Goal: Information Seeking & Learning: Learn about a topic

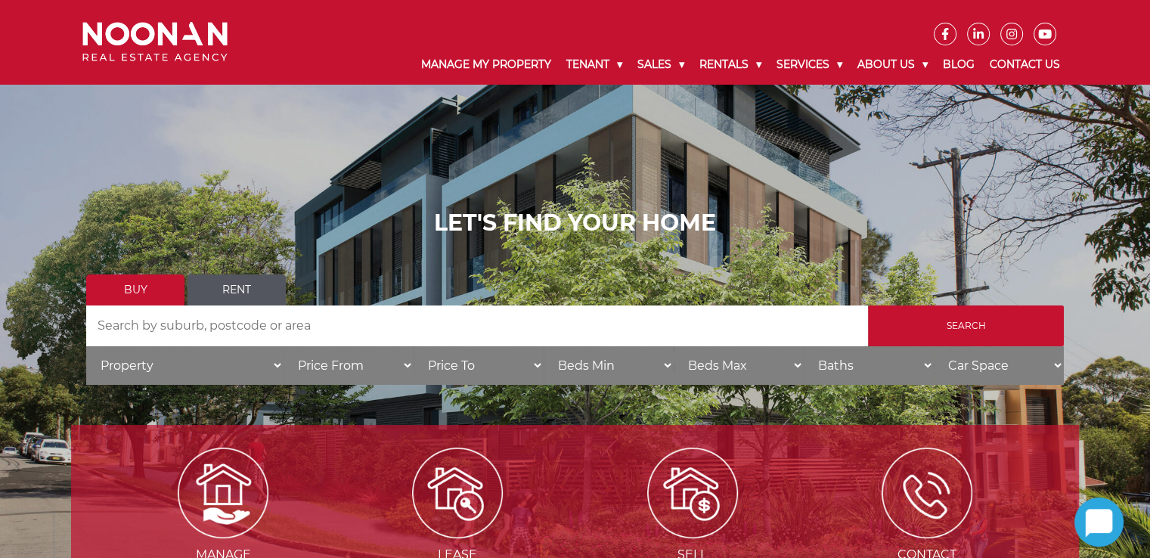
click at [386, 318] on input "Search by Address" at bounding box center [477, 326] width 782 height 41
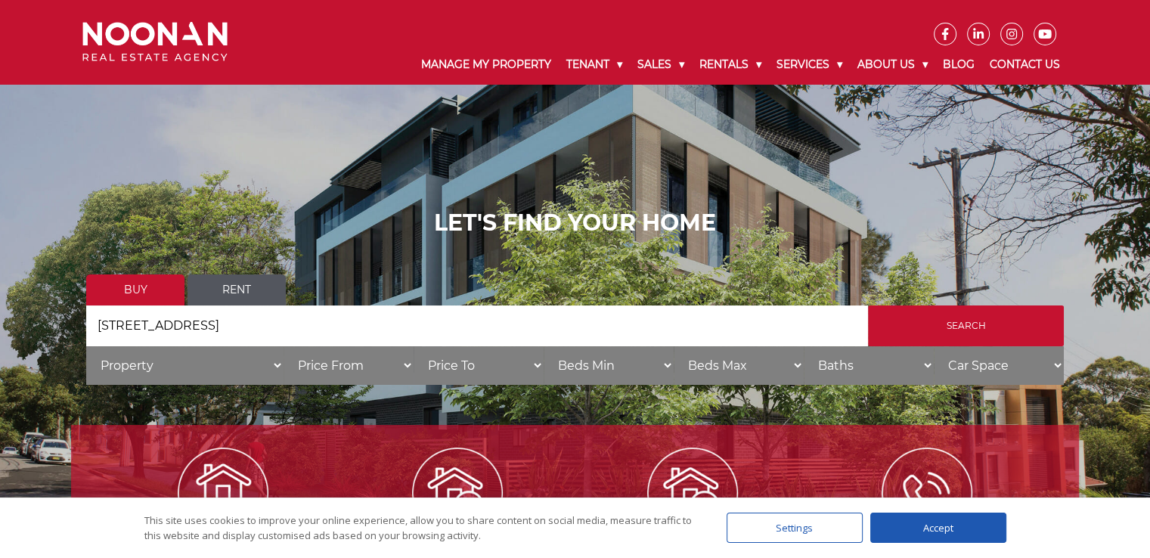
click at [199, 331] on input "1/41 Mutual Roada" at bounding box center [477, 326] width 782 height 41
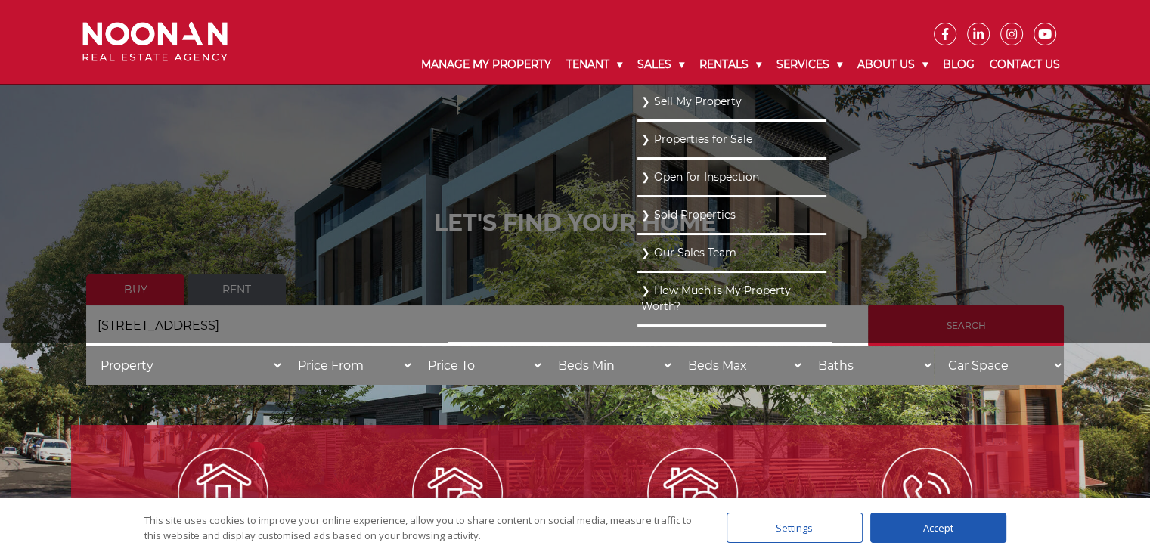
type input "1/41 Mutual Road, Mortdale"
click at [827, 324] on ul "Sell My Property Properties for Sale Open for Inspection Sold Properties Our Sa…" at bounding box center [732, 213] width 189 height 258
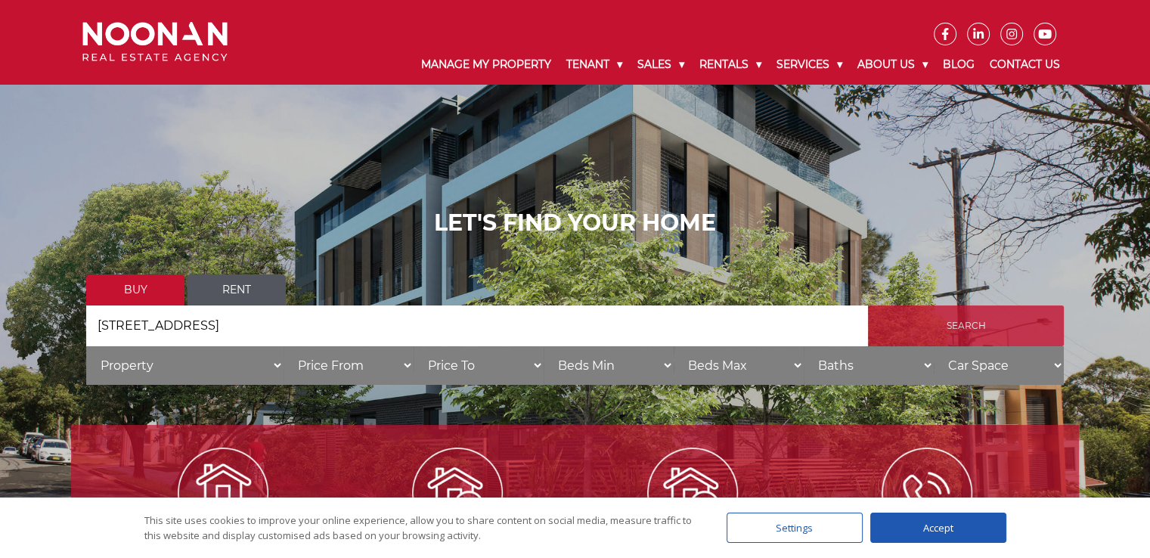
click at [954, 342] on input "Search" at bounding box center [966, 326] width 196 height 41
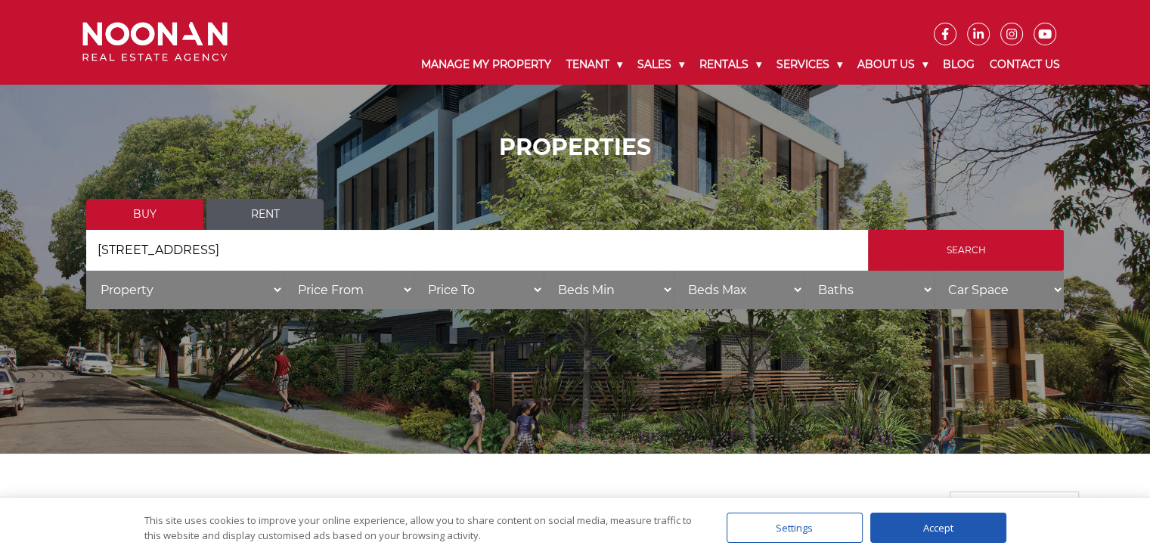
click at [136, 216] on link "Buy" at bounding box center [144, 214] width 117 height 31
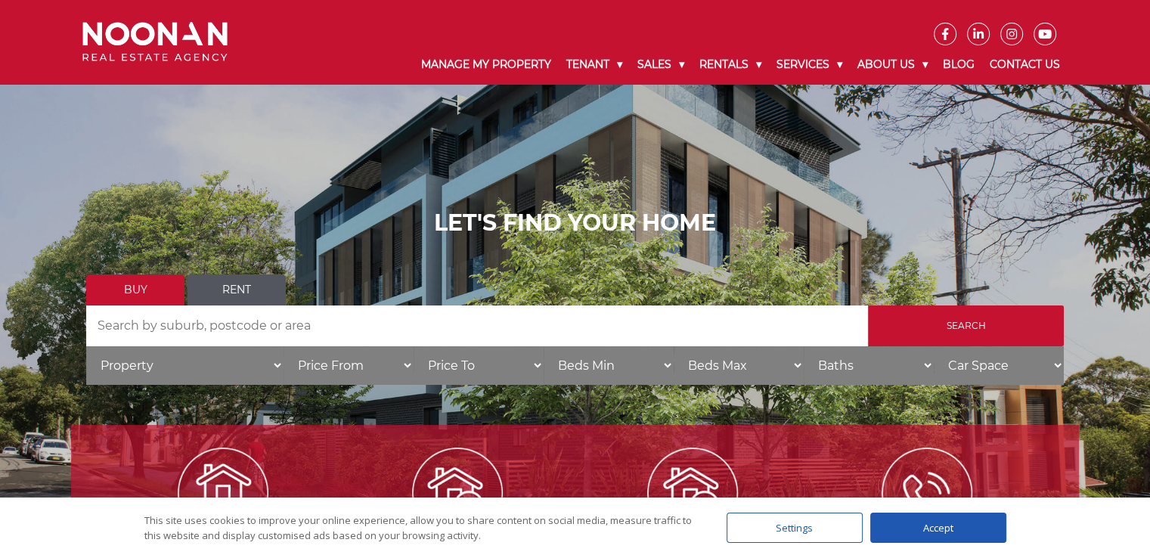
click at [341, 329] on input "Search by Address" at bounding box center [477, 326] width 782 height 41
type input "[STREET_ADDRESS]"
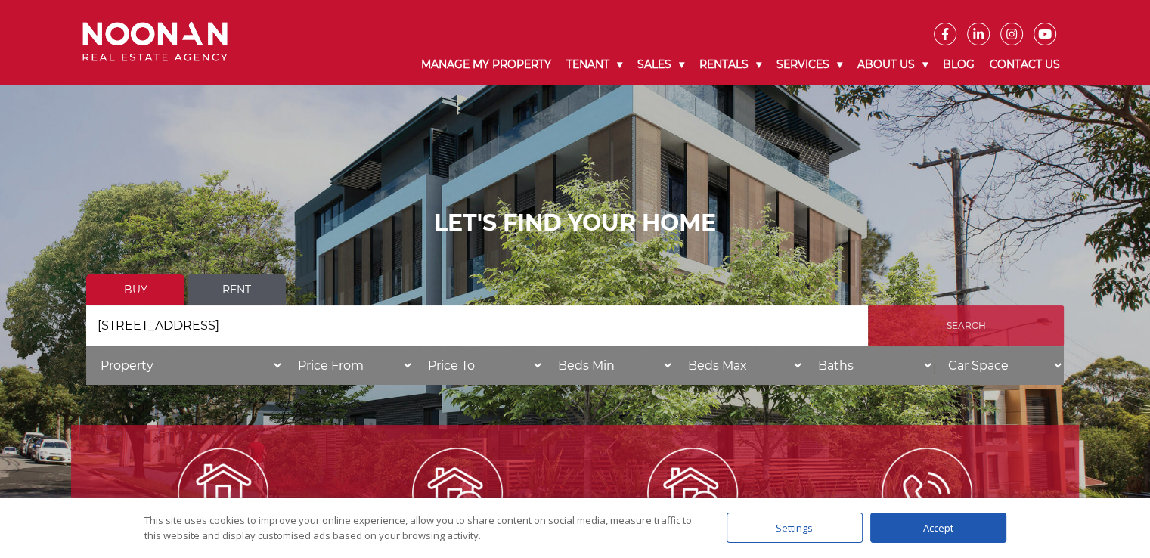
click at [981, 334] on input "Search" at bounding box center [966, 326] width 196 height 41
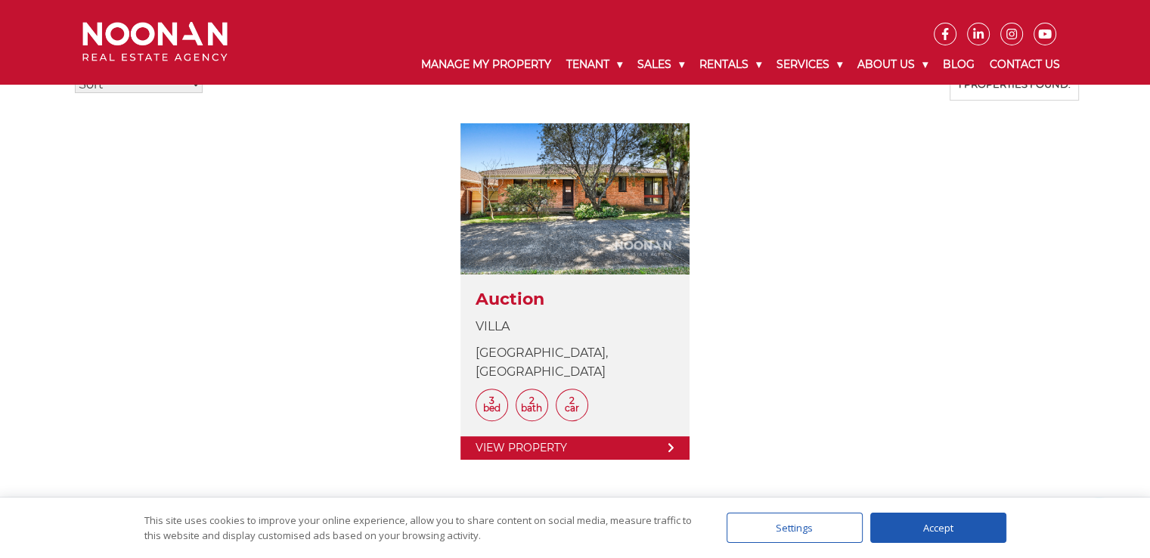
scroll to position [432, 0]
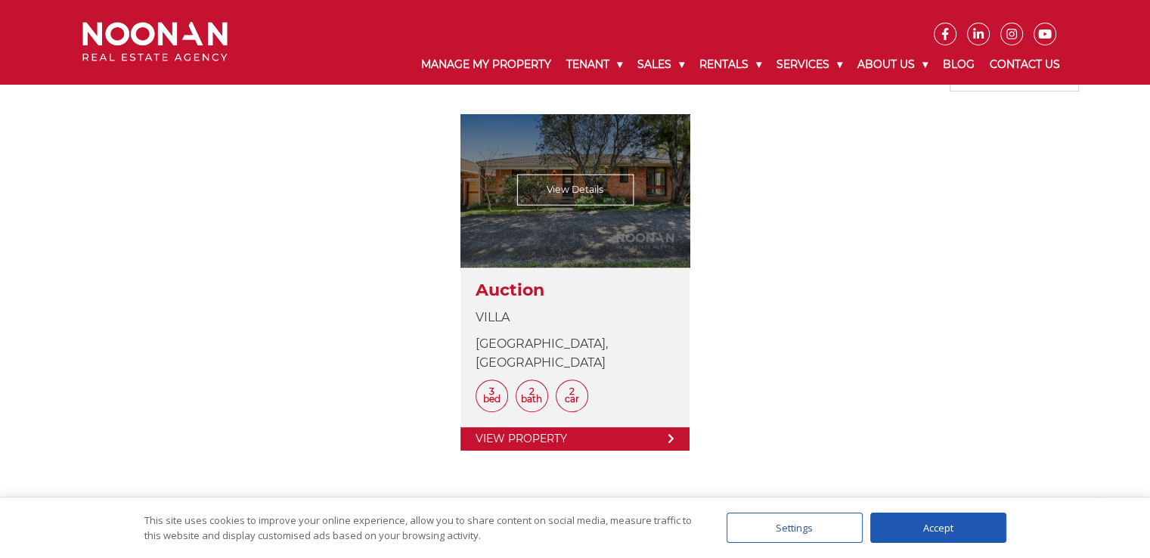
click at [576, 412] on link at bounding box center [575, 282] width 229 height 337
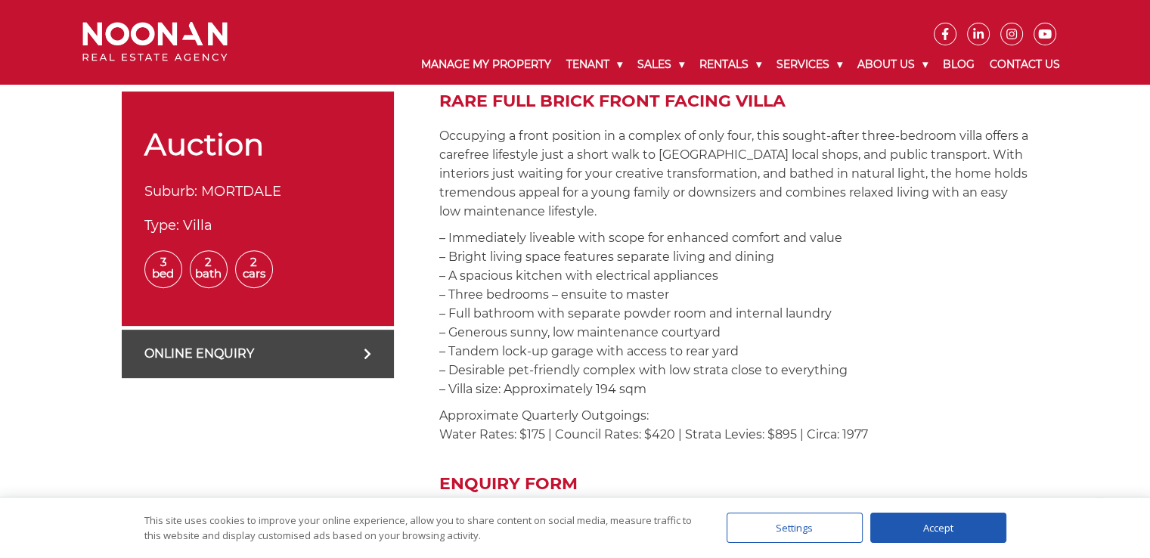
scroll to position [510, 0]
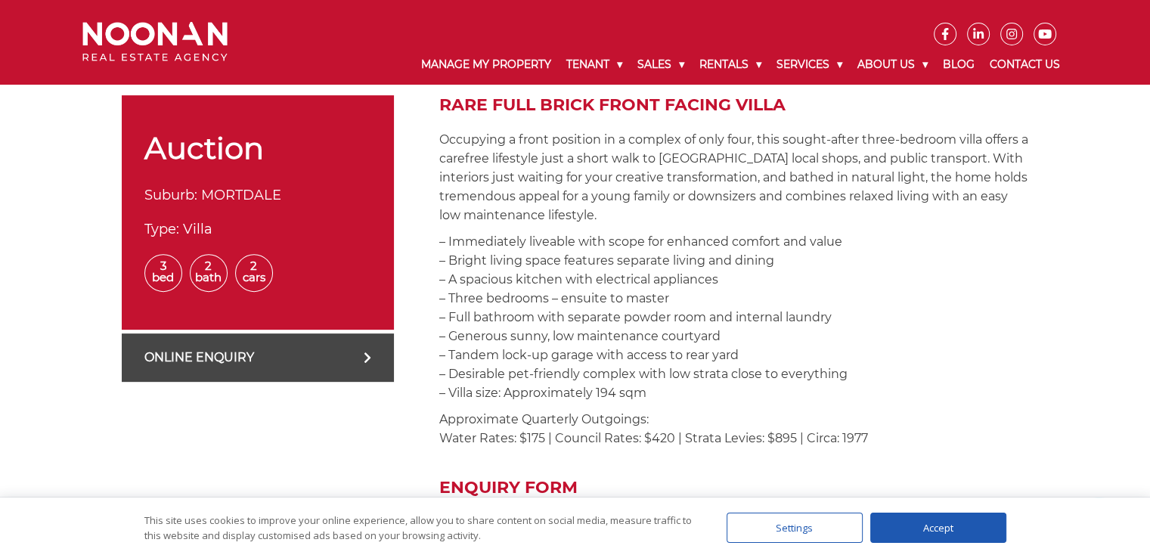
drag, startPoint x: 1156, startPoint y: 83, endPoint x: 1154, endPoint y: 180, distance: 96.8
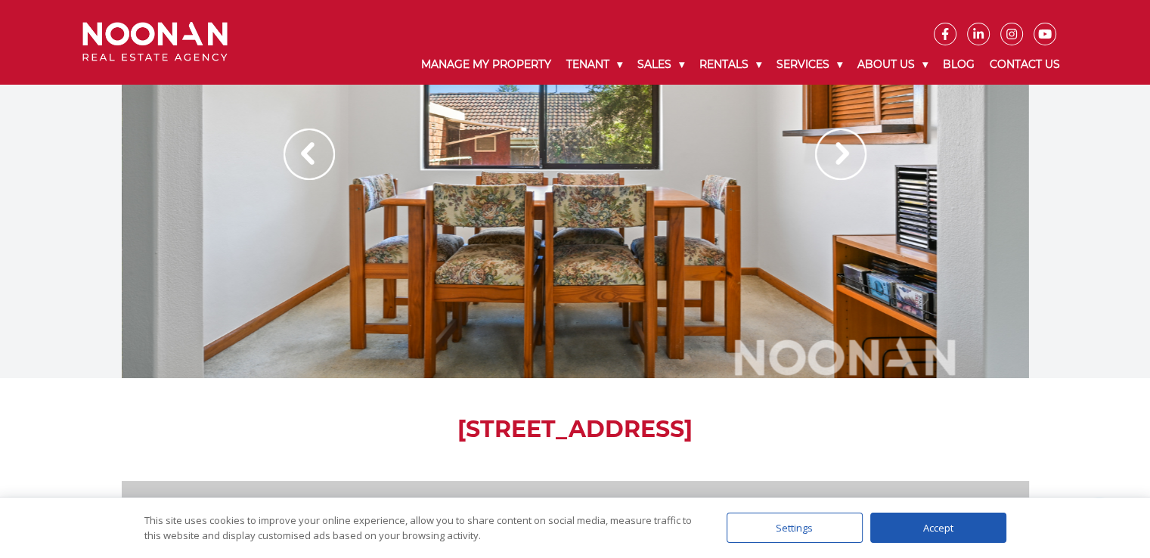
scroll to position [0, 0]
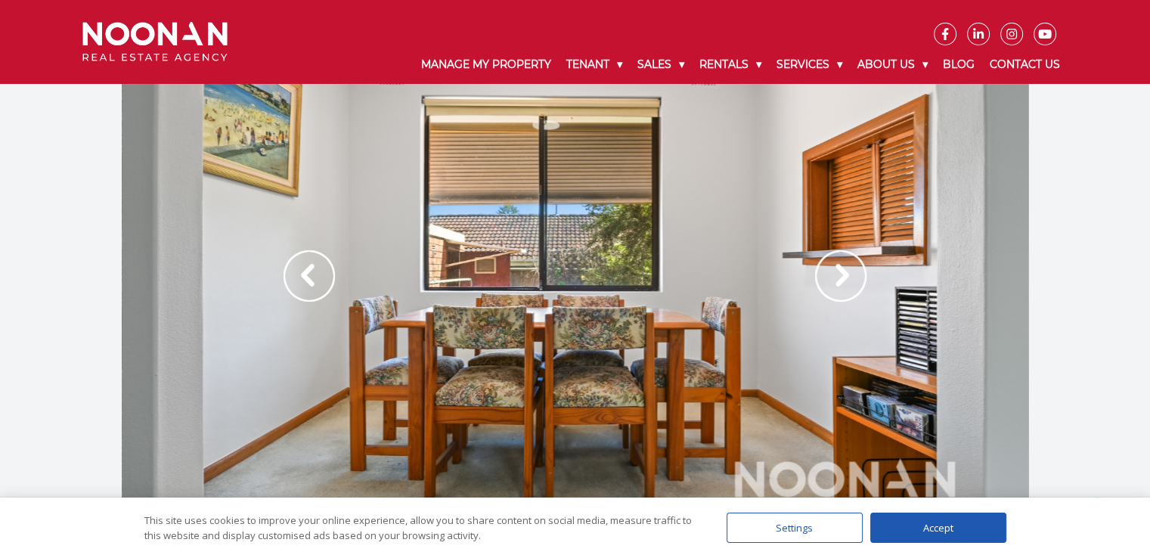
click at [844, 269] on img at bounding box center [840, 275] width 51 height 51
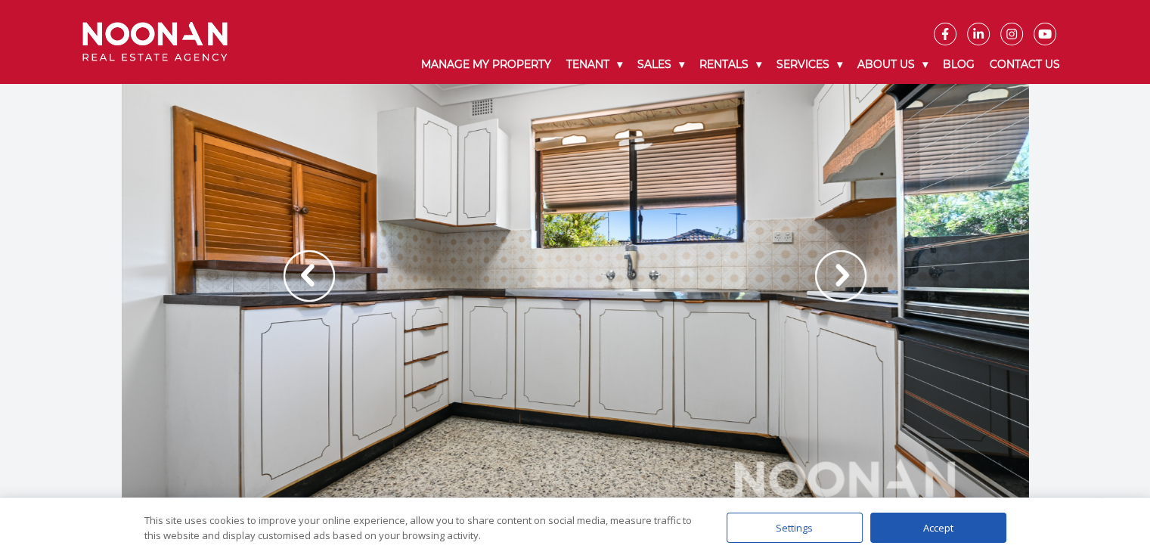
click at [845, 271] on img at bounding box center [840, 275] width 51 height 51
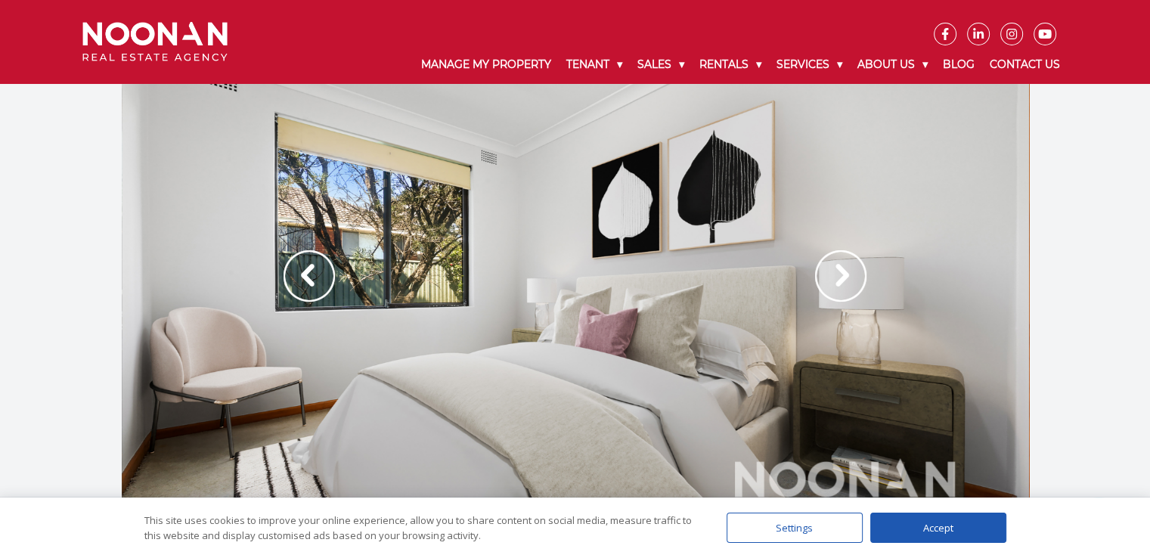
click at [830, 273] on img at bounding box center [840, 275] width 51 height 51
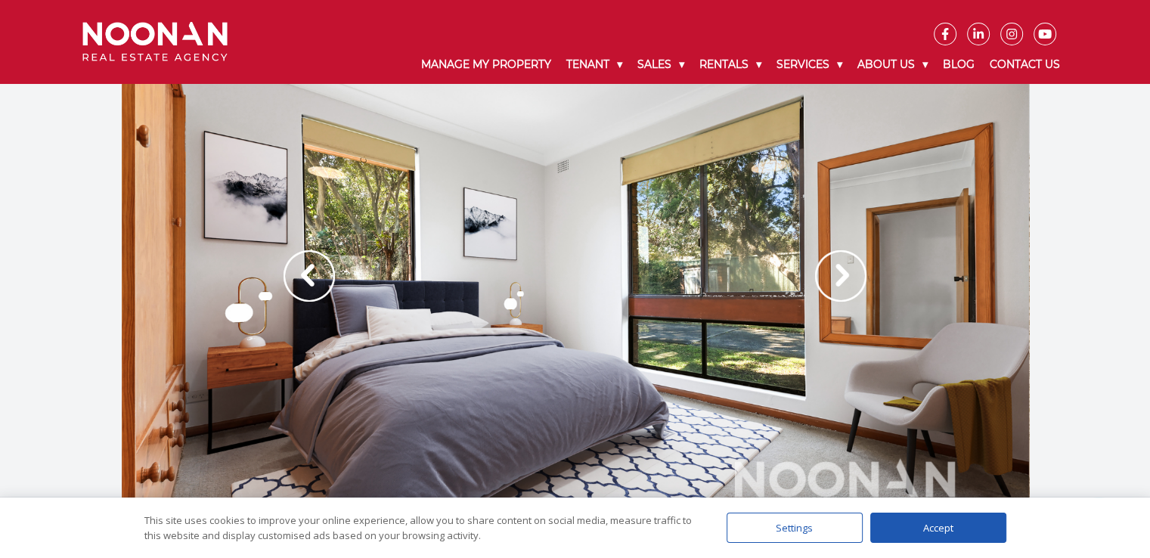
click at [830, 273] on img at bounding box center [840, 275] width 51 height 51
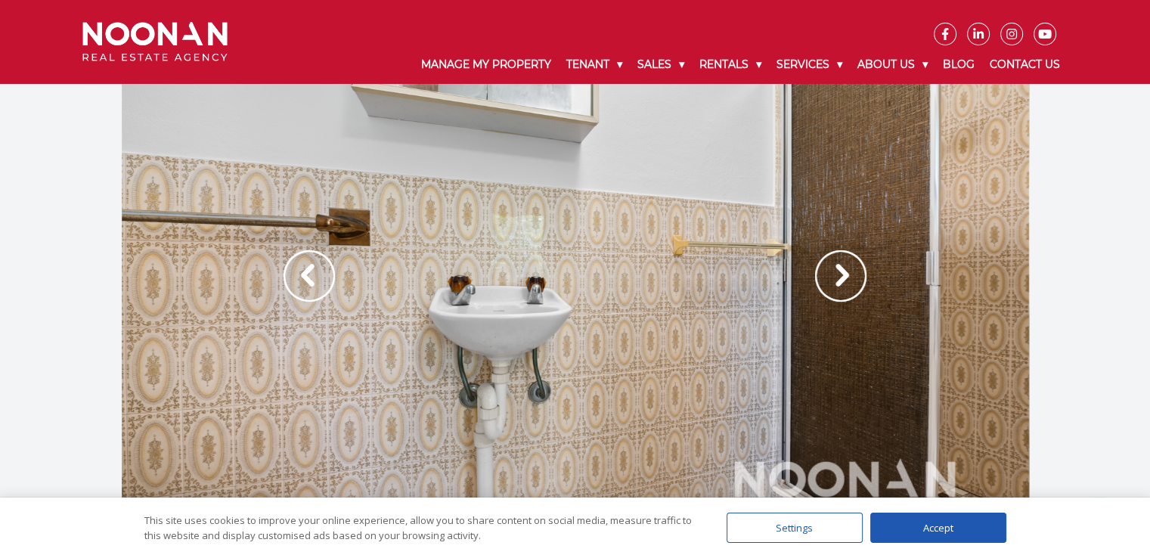
click at [833, 273] on img at bounding box center [840, 275] width 51 height 51
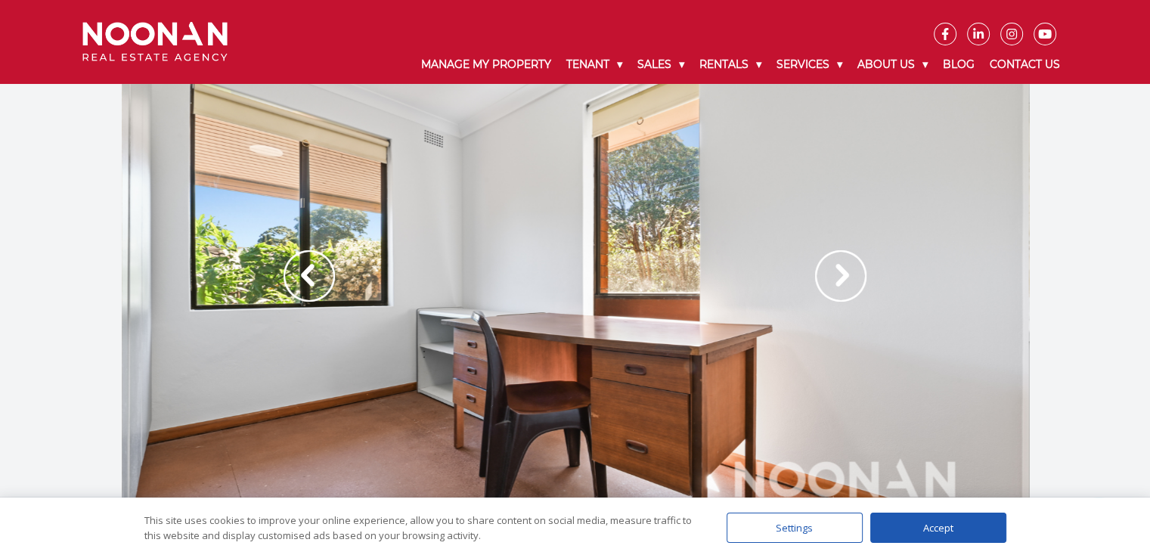
click at [839, 273] on img at bounding box center [840, 275] width 51 height 51
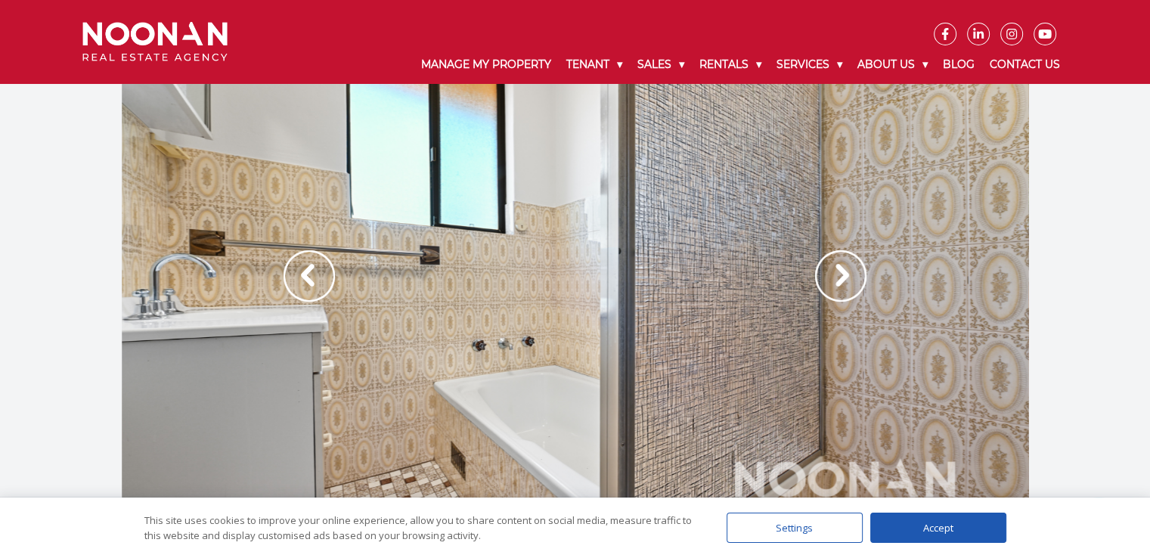
click at [839, 273] on img at bounding box center [840, 275] width 51 height 51
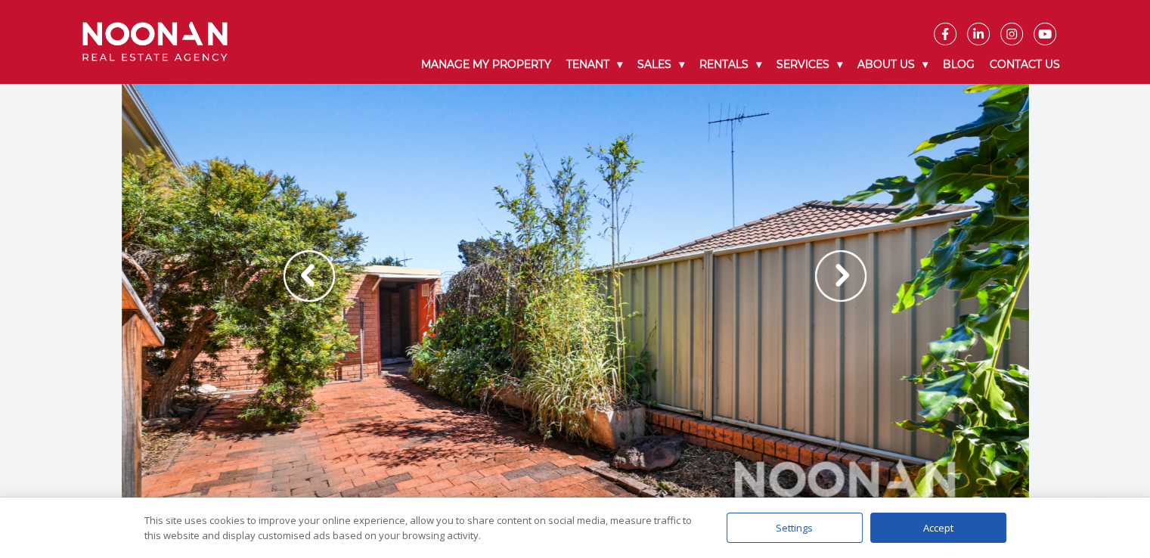
click at [838, 273] on img at bounding box center [840, 275] width 51 height 51
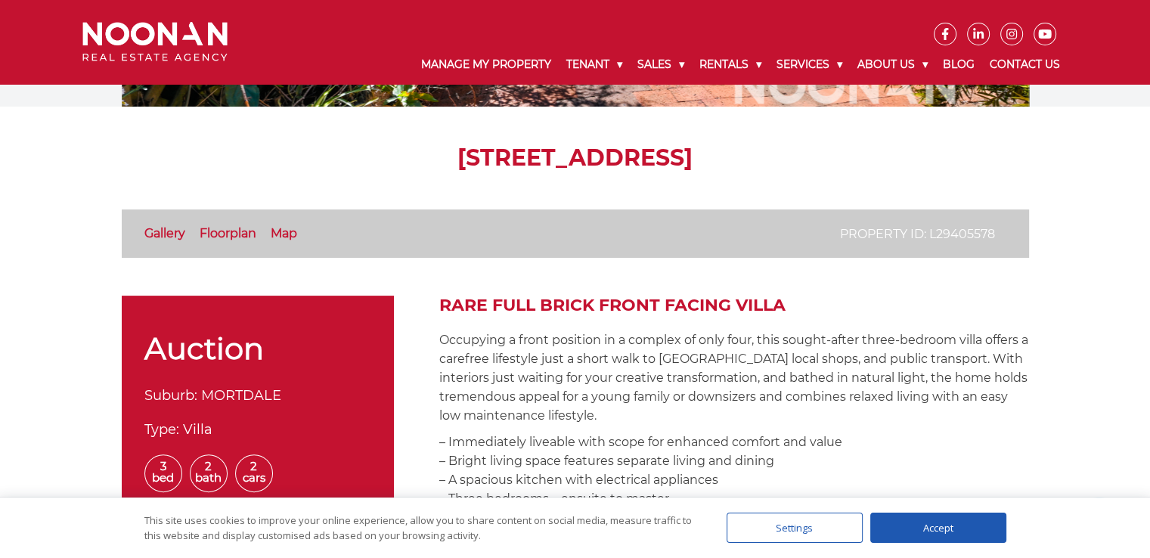
scroll to position [306, 0]
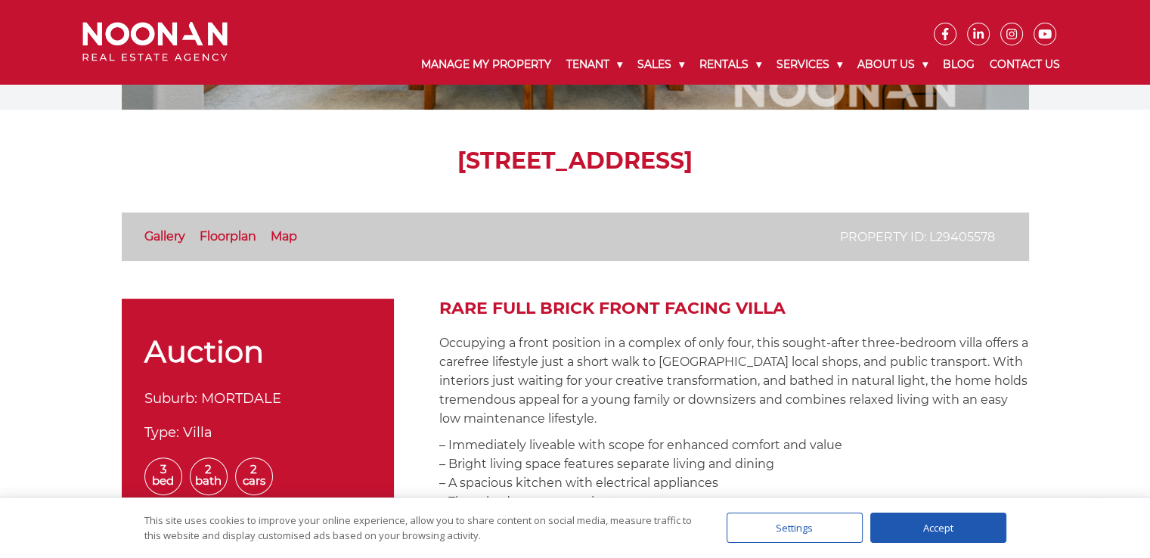
click at [221, 234] on link "Floorplan" at bounding box center [228, 236] width 57 height 14
click at [282, 237] on link "Map" at bounding box center [284, 236] width 26 height 14
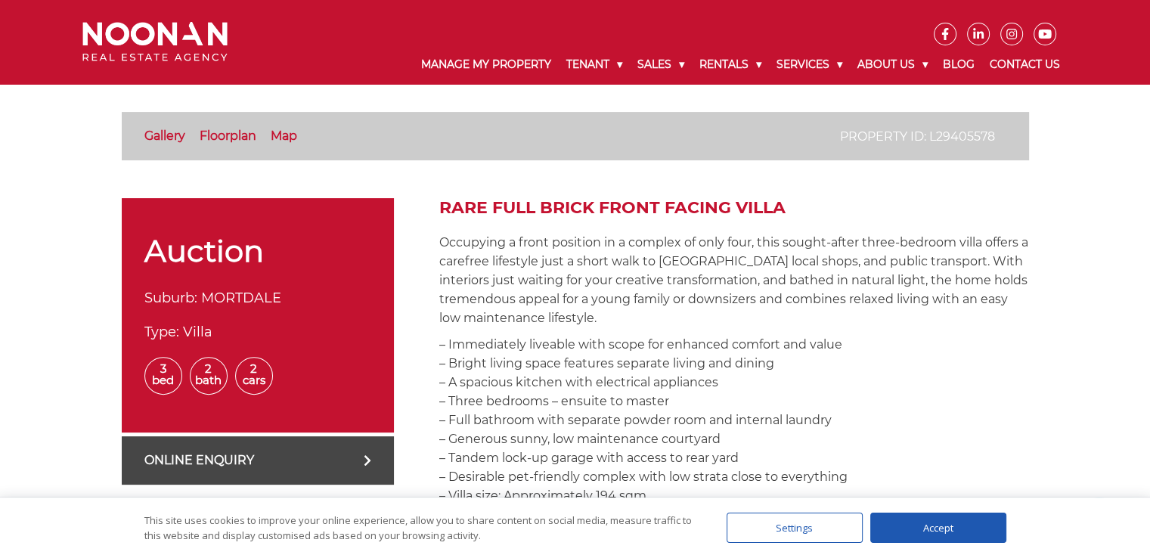
scroll to position [387, 0]
